Goal: Navigation & Orientation: Find specific page/section

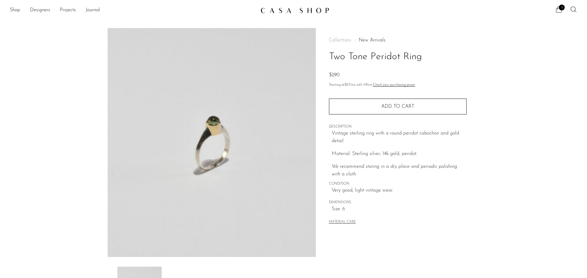
click at [371, 38] on link "New Arrivals" at bounding box center [371, 40] width 27 height 5
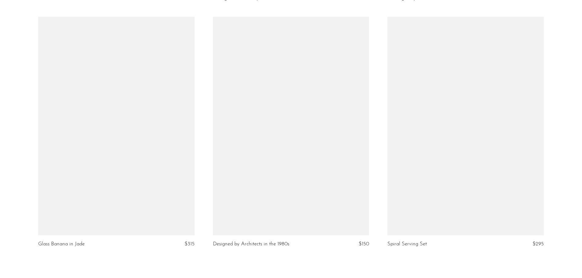
scroll to position [2780, 0]
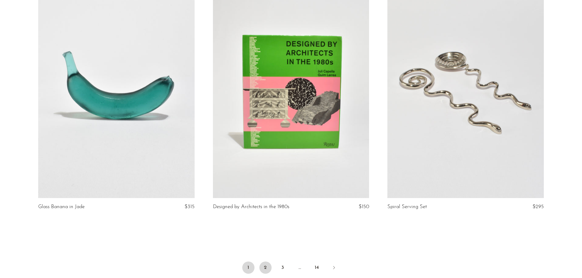
click at [265, 263] on link "2" at bounding box center [265, 268] width 12 height 12
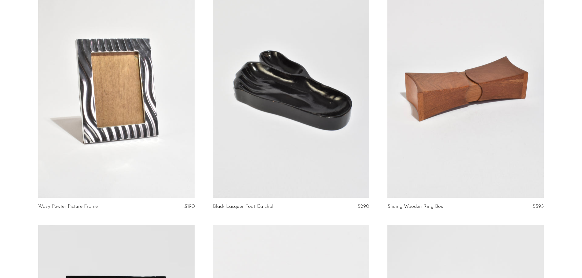
scroll to position [306, 0]
